Goal: Task Accomplishment & Management: Use online tool/utility

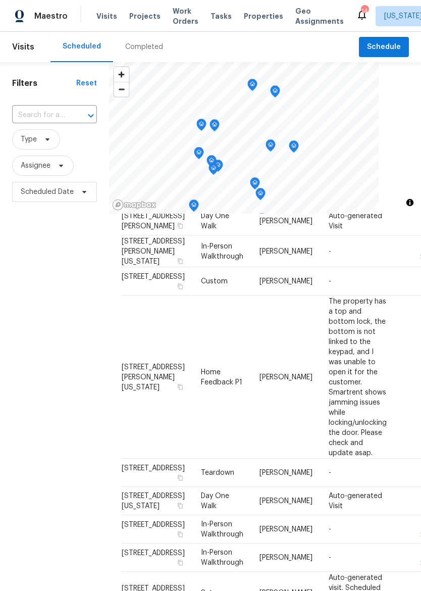
scroll to position [202, 0]
click at [0, 0] on icon at bounding box center [0, 0] width 0 height 0
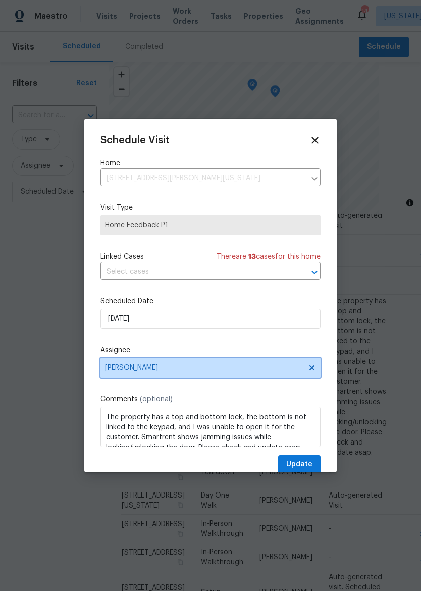
click at [126, 371] on span "[PERSON_NAME]" at bounding box center [204, 367] width 198 height 8
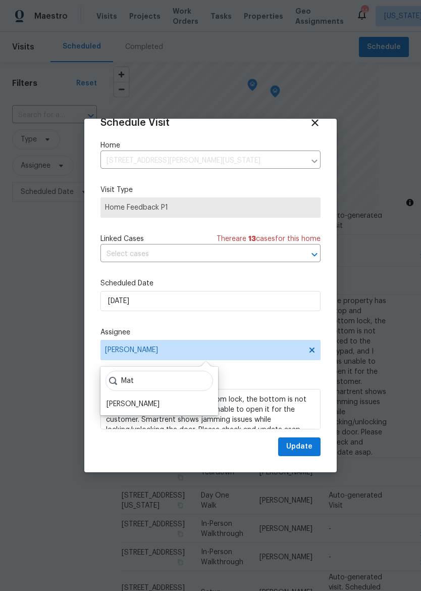
scroll to position [20, 0]
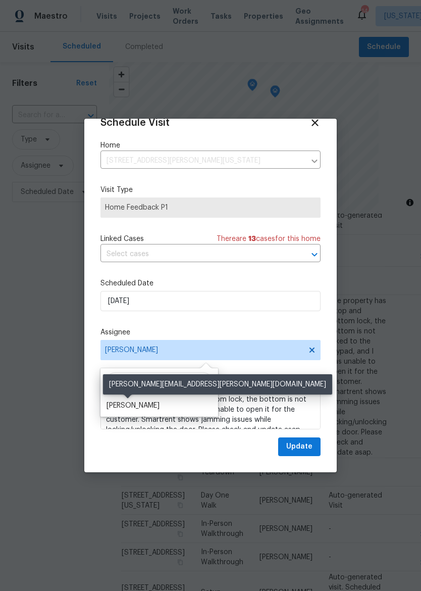
type input "Mat"
click at [145, 400] on div "[PERSON_NAME]" at bounding box center [133, 405] width 53 height 10
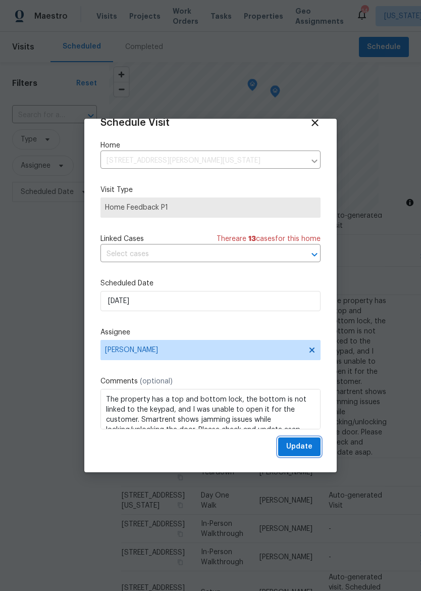
click at [301, 444] on span "Update" at bounding box center [299, 446] width 26 height 13
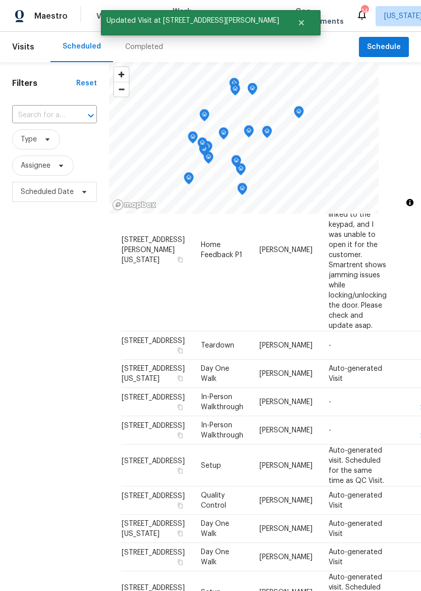
click at [53, 18] on span "Maestro" at bounding box center [50, 16] width 33 height 10
